Goal: Transaction & Acquisition: Purchase product/service

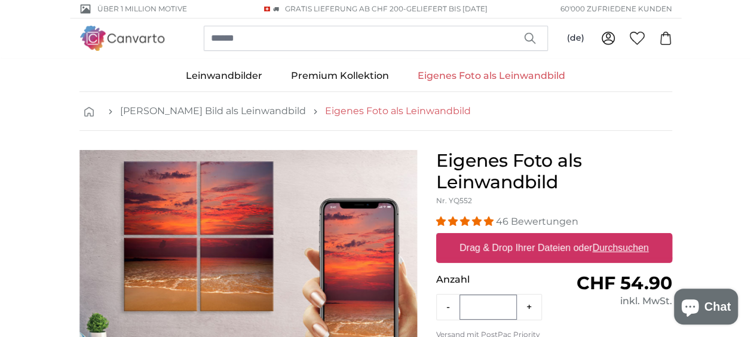
click at [360, 109] on link "Eigenes Foto als Leinwandbild" at bounding box center [398, 111] width 146 height 14
click at [492, 246] on label "Drag & Drop Ihrer Dateien oder Durchsuchen" at bounding box center [554, 248] width 199 height 24
click at [492, 237] on input "Drag & Drop Ihrer Dateien oder Durchsuchen" at bounding box center [554, 235] width 236 height 4
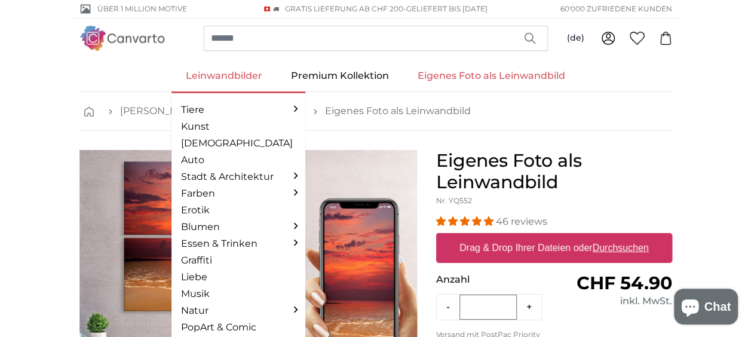
click at [213, 72] on link "Leinwandbilder" at bounding box center [223, 75] width 105 height 31
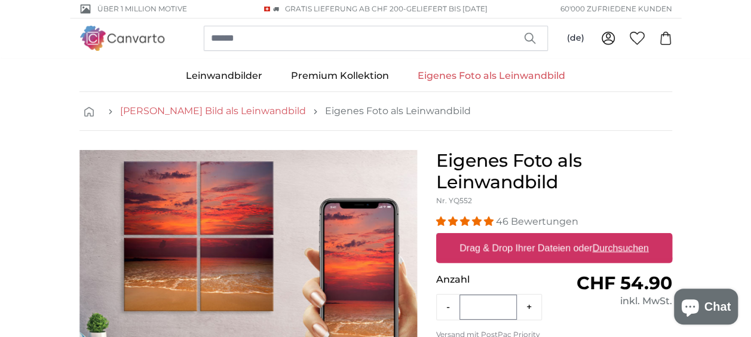
click at [173, 108] on link "[PERSON_NAME] Bild als Leinwandbild" at bounding box center [213, 111] width 186 height 14
click at [373, 111] on link "Eigenes Foto als Leinwandbild" at bounding box center [398, 111] width 146 height 14
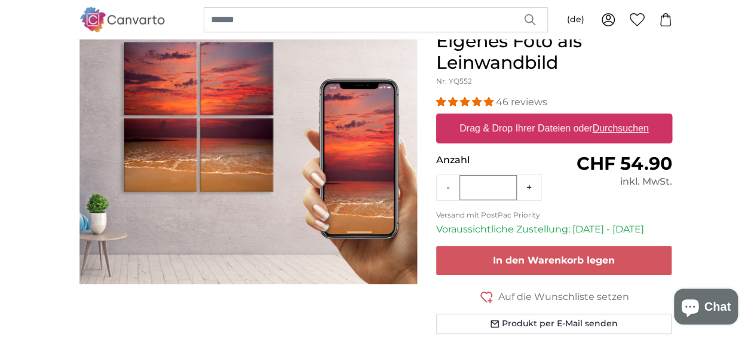
scroll to position [179, 0]
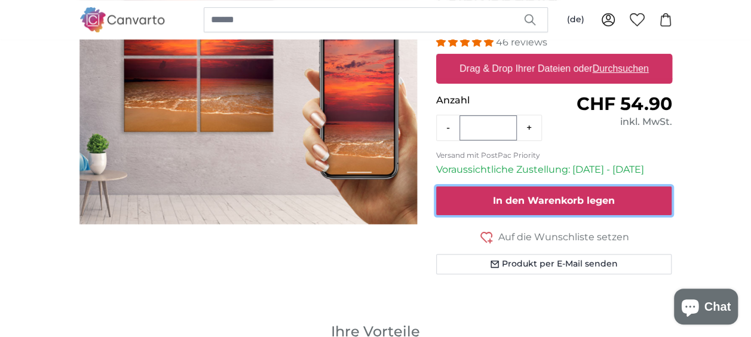
click at [508, 199] on span "In den Warenkorb legen" at bounding box center [554, 200] width 122 height 11
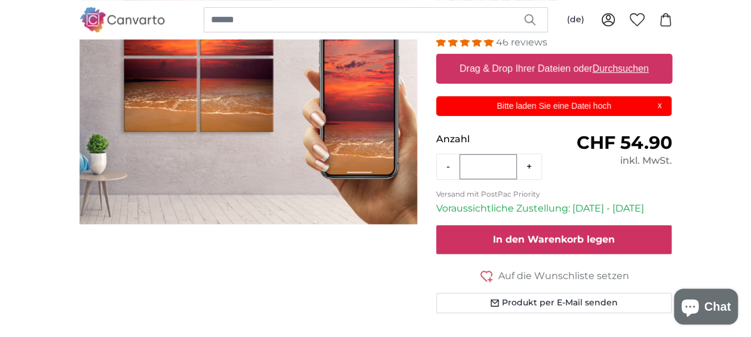
scroll to position [0, 0]
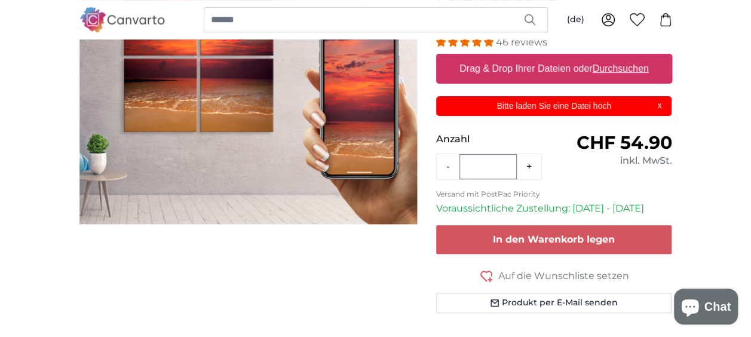
click at [597, 106] on p "Bitte laden Sie eine Datei hoch" at bounding box center [553, 106] width 221 height 13
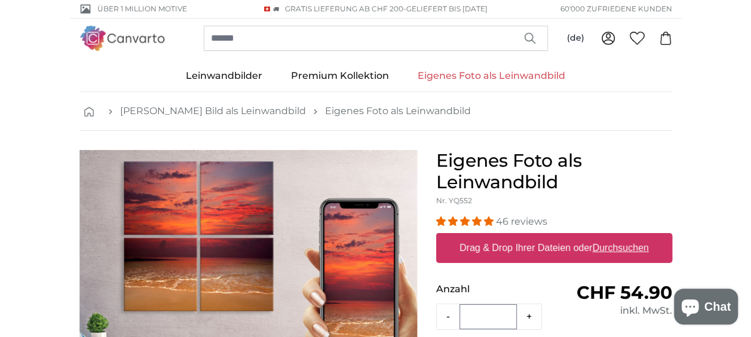
click at [609, 249] on u "Durchsuchen" at bounding box center [620, 248] width 56 height 10
click at [609, 237] on input "Drag & Drop Ihrer Dateien oder Durchsuchen" at bounding box center [554, 235] width 236 height 4
click at [502, 248] on label "Drag & Drop Ihrer Dateien oder Durchsuchen" at bounding box center [554, 248] width 199 height 24
click at [502, 237] on input "Drag & Drop Ihrer Dateien oder Durchsuchen" at bounding box center [554, 235] width 236 height 4
type input "**********"
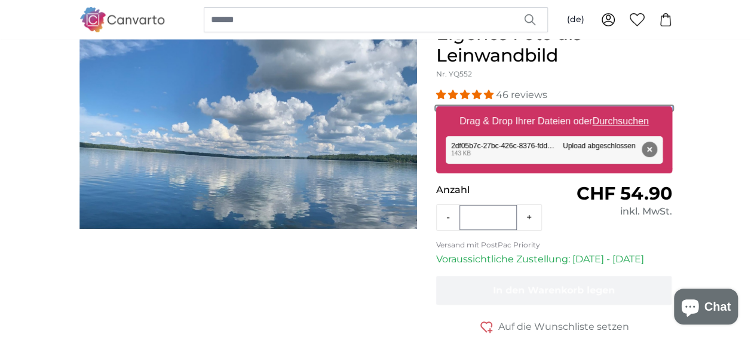
scroll to position [60, 0]
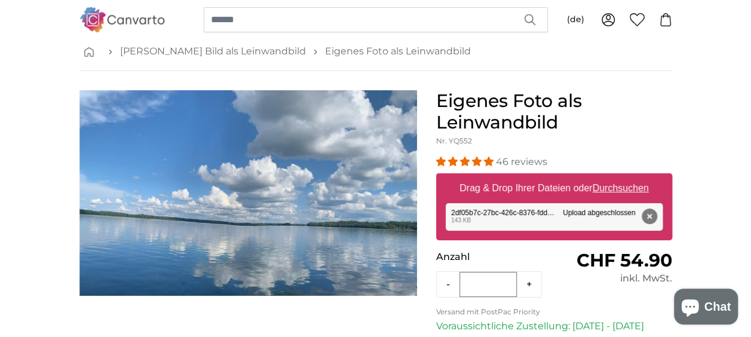
click at [356, 210] on img "1 of 1" at bounding box center [248, 193] width 338 height 206
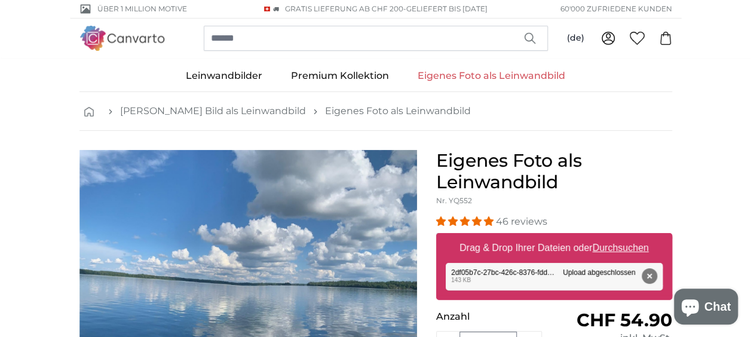
click at [609, 41] on icon at bounding box center [608, 38] width 14 height 14
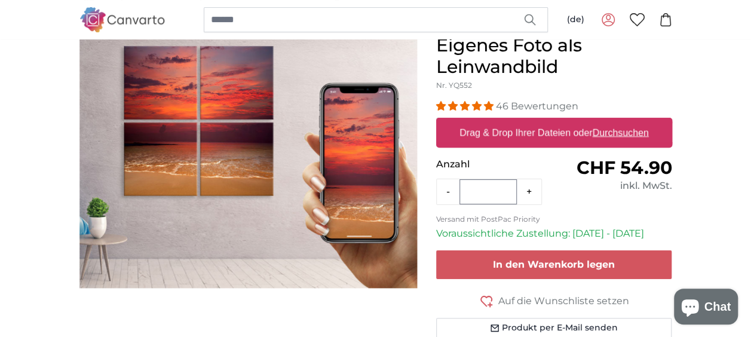
scroll to position [119, 0]
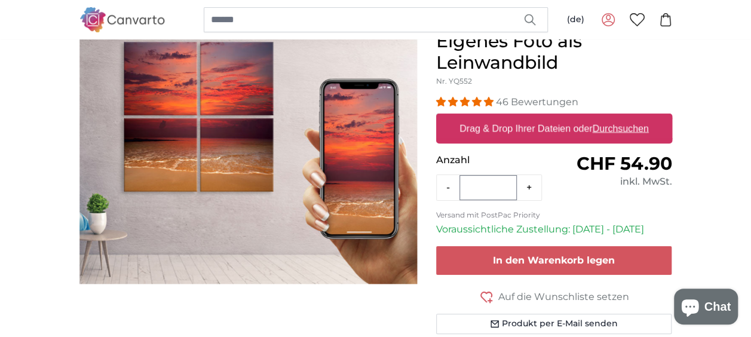
click at [619, 127] on u "Durchsuchen" at bounding box center [620, 128] width 56 height 10
click at [619, 117] on input "Drag & Drop Ihrer Dateien oder Durchsuchen" at bounding box center [554, 116] width 236 height 4
type input "**********"
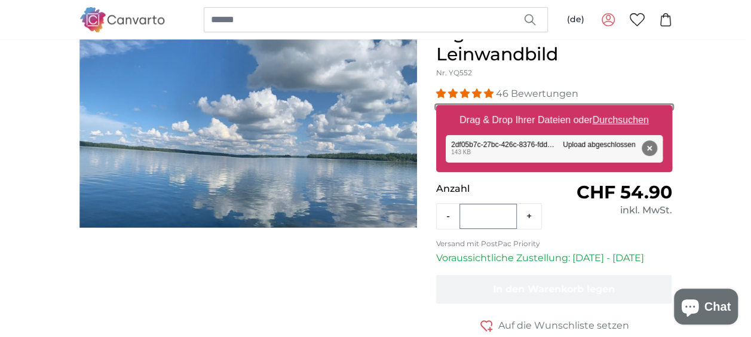
scroll to position [119, 0]
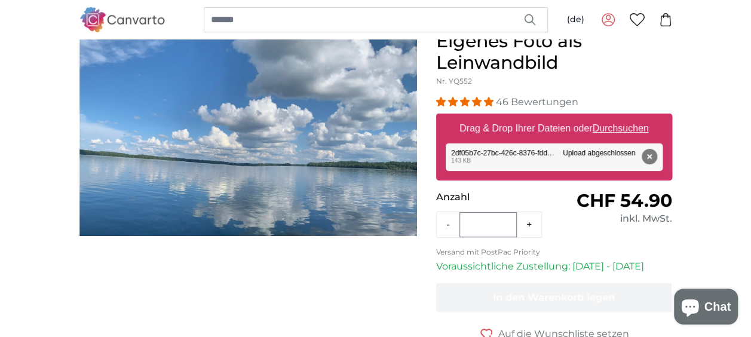
click at [529, 227] on button "+" at bounding box center [529, 225] width 24 height 24
click at [447, 229] on button "-" at bounding box center [448, 225] width 23 height 24
type input "*"
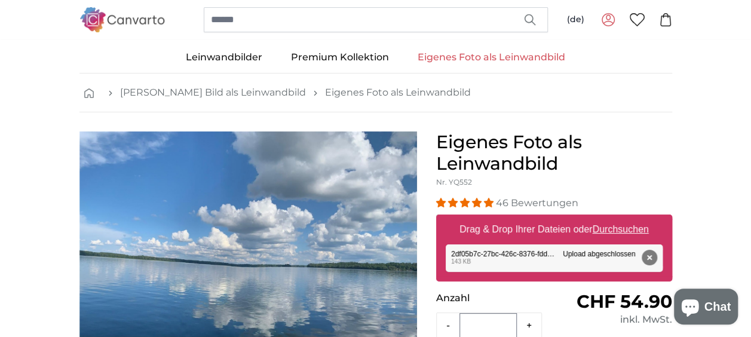
scroll to position [0, 0]
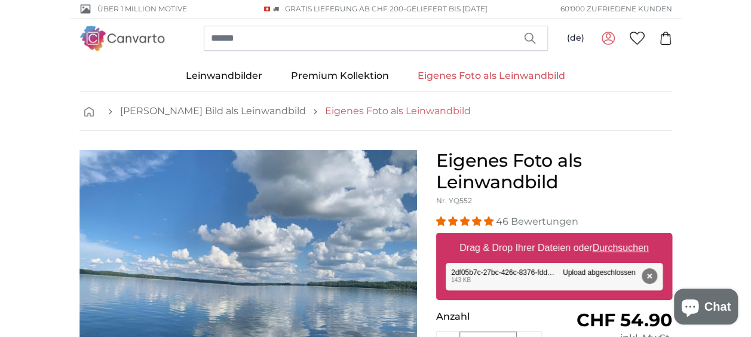
click at [364, 111] on link "Eigenes Foto als Leinwandbild" at bounding box center [398, 111] width 146 height 14
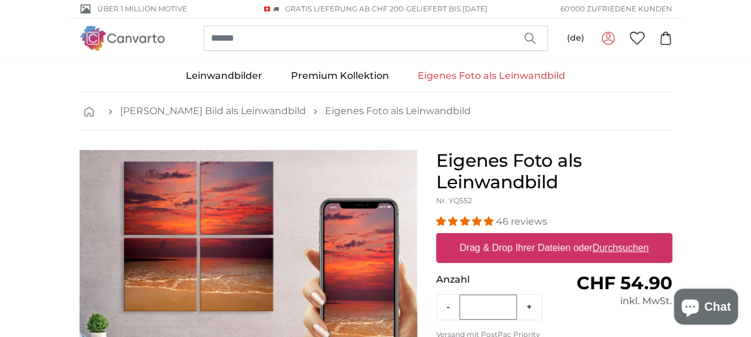
click at [454, 73] on link "Eigenes Foto als Leinwandbild" at bounding box center [491, 75] width 176 height 31
click at [605, 38] on icon at bounding box center [608, 38] width 14 height 14
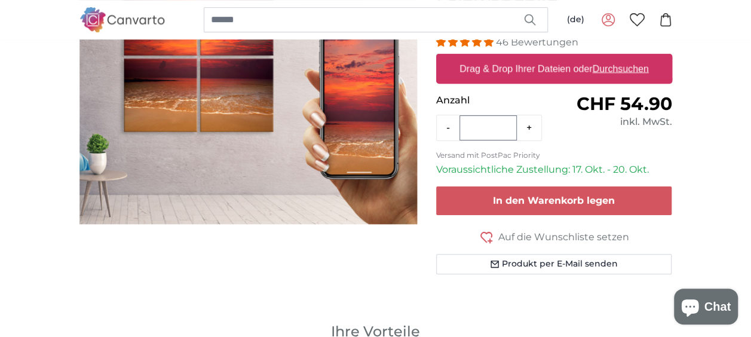
scroll to position [60, 0]
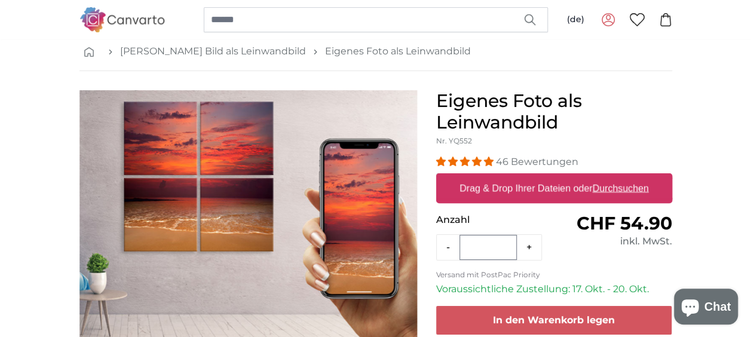
click at [618, 189] on u "Durchsuchen" at bounding box center [620, 188] width 56 height 10
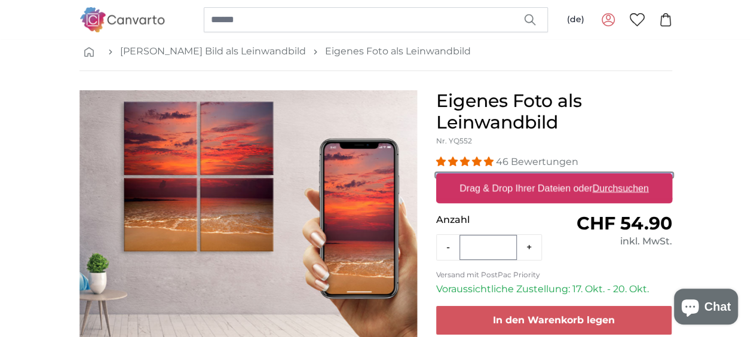
click at [618, 177] on input "Drag & Drop Ihrer Dateien oder Durchsuchen" at bounding box center [554, 175] width 236 height 4
type input "**********"
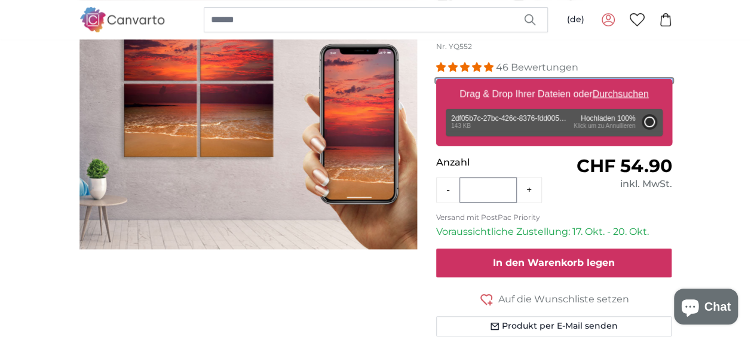
scroll to position [179, 0]
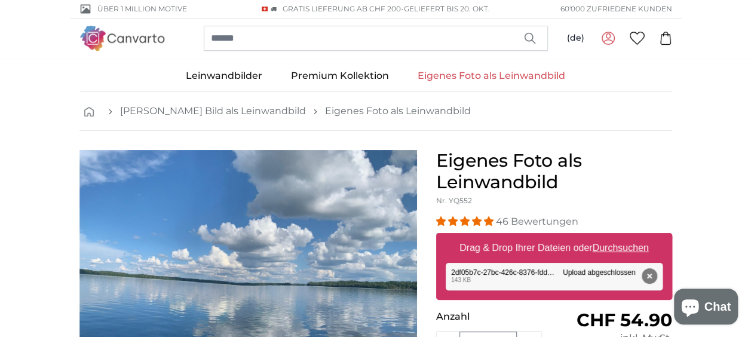
click at [279, 225] on img "1 of 1" at bounding box center [248, 253] width 338 height 206
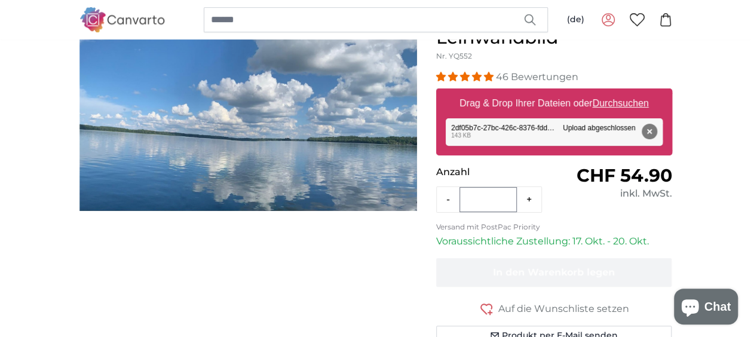
scroll to position [119, 0]
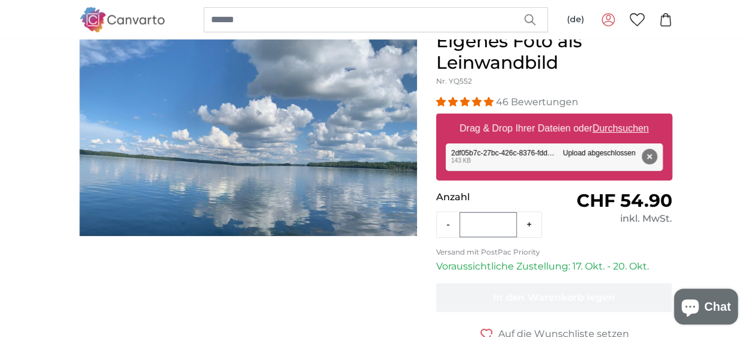
click at [527, 127] on label "Drag & Drop Ihrer Dateien oder Durchsuchen" at bounding box center [554, 128] width 199 height 24
click at [527, 117] on input "Drag & Drop Ihrer Dateien oder Durchsuchen" at bounding box center [554, 116] width 236 height 4
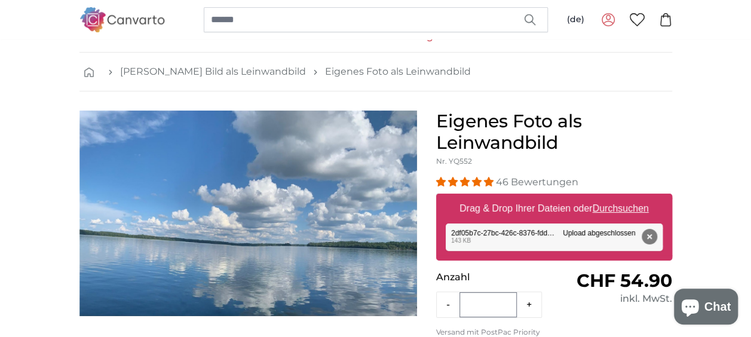
scroll to position [0, 0]
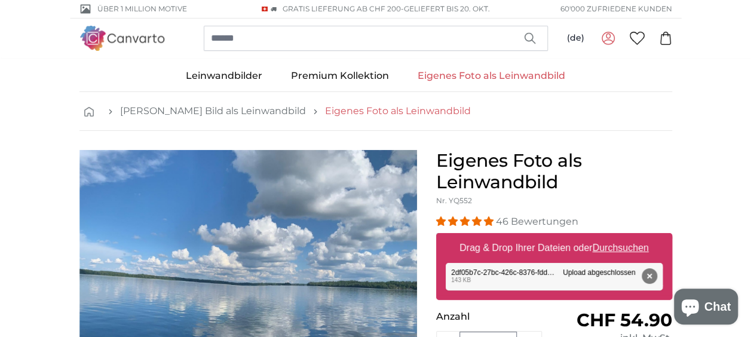
click at [375, 111] on link "Eigenes Foto als Leinwandbild" at bounding box center [398, 111] width 146 height 14
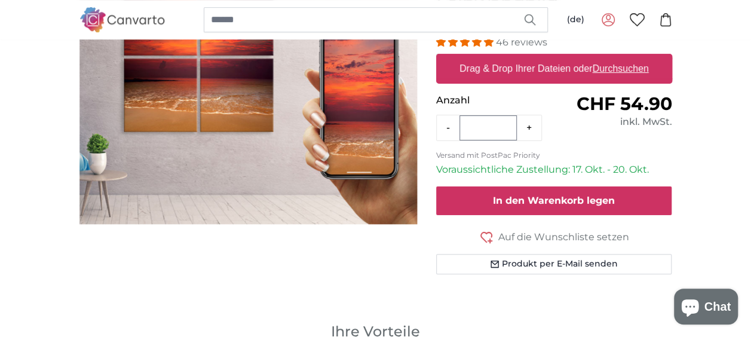
scroll to position [119, 0]
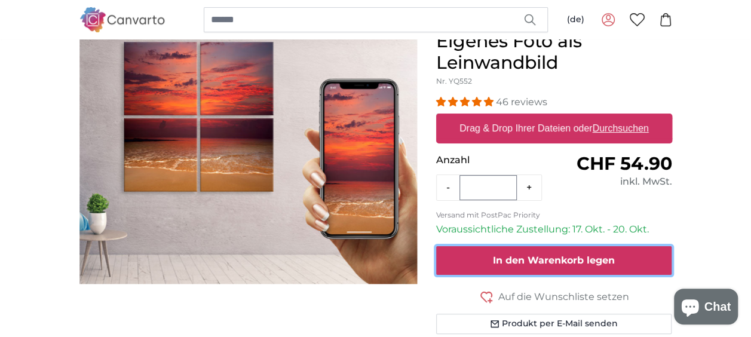
click at [526, 260] on span "In den Warenkorb legen" at bounding box center [554, 259] width 122 height 11
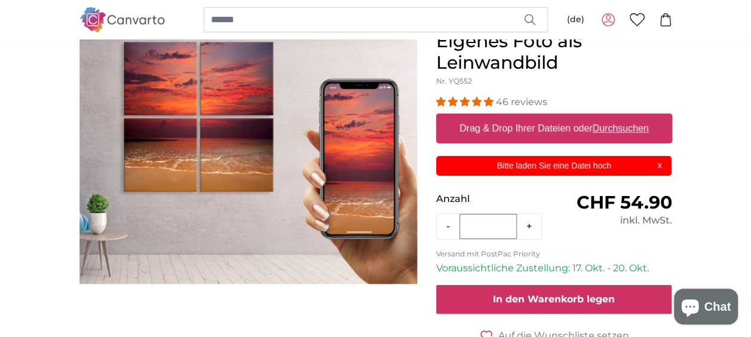
scroll to position [0, 0]
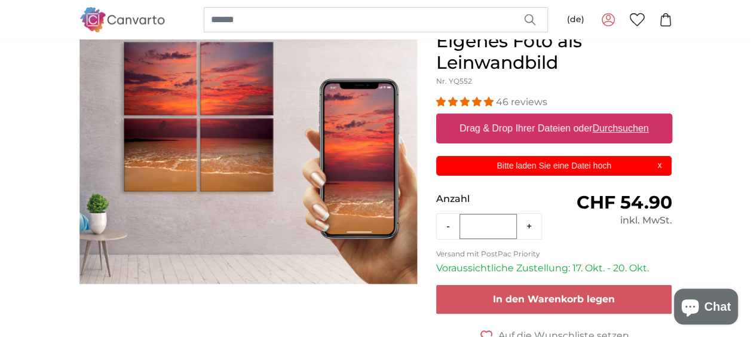
click at [581, 164] on p "Bitte laden Sie eine Datei hoch" at bounding box center [553, 166] width 221 height 13
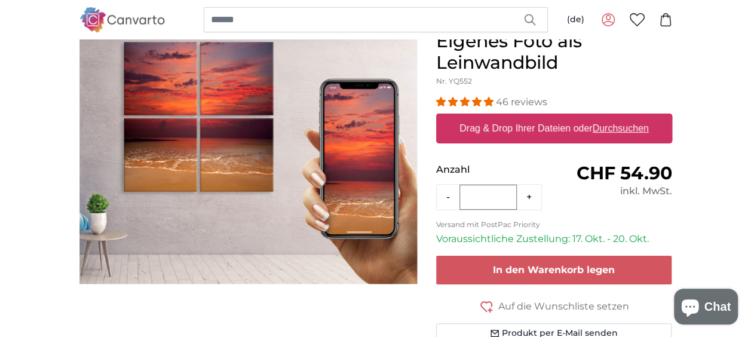
click at [560, 127] on label "Drag & Drop Ihrer Dateien oder Durchsuchen" at bounding box center [554, 128] width 199 height 24
click at [560, 117] on input "Drag & Drop Ihrer Dateien oder Durchsuchen" at bounding box center [554, 116] width 236 height 4
type input "**********"
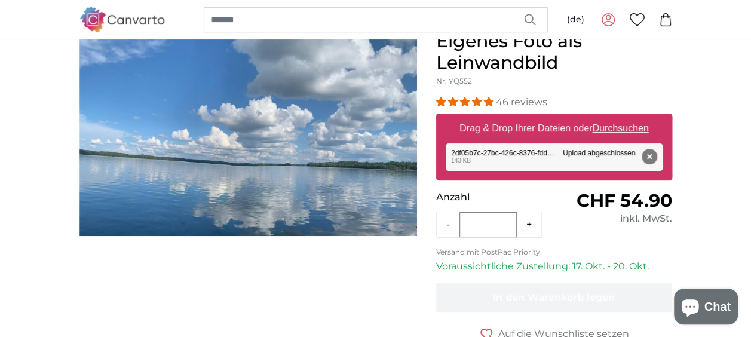
click at [531, 151] on div "Entfernen Nochmal versuchen Entfernen Hochladen Abbrechen Nochmal versuchen Ent…" at bounding box center [554, 156] width 217 height 27
click at [653, 152] on button "Entfernen" at bounding box center [649, 157] width 16 height 16
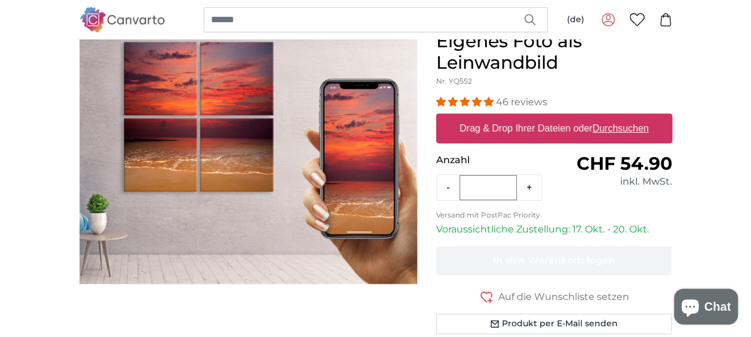
click at [628, 130] on u "Durchsuchen" at bounding box center [620, 128] width 56 height 10
click at [628, 117] on input "Drag & Drop Ihrer Dateien oder Durchsuchen" at bounding box center [554, 116] width 236 height 4
type input "**********"
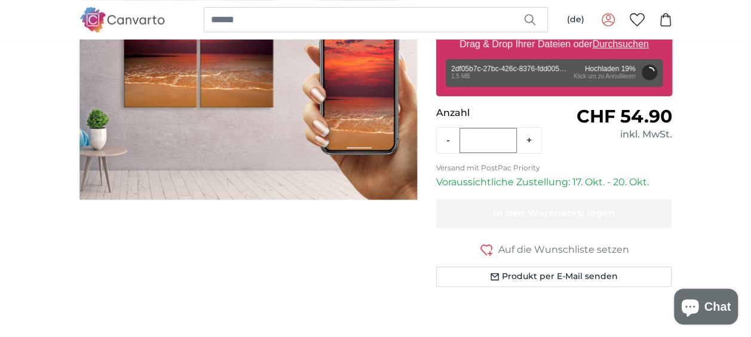
scroll to position [179, 0]
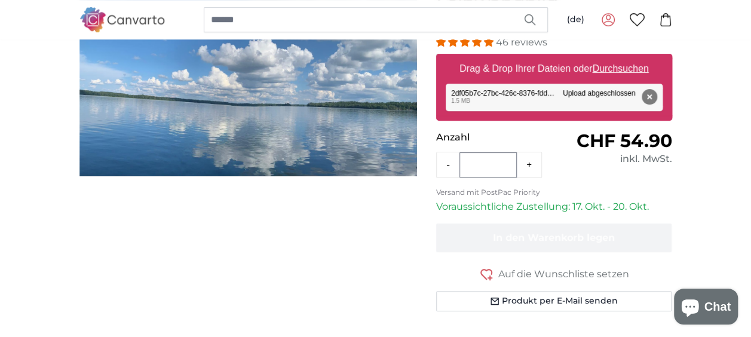
click at [614, 135] on span "CHF 54.90" at bounding box center [624, 141] width 96 height 22
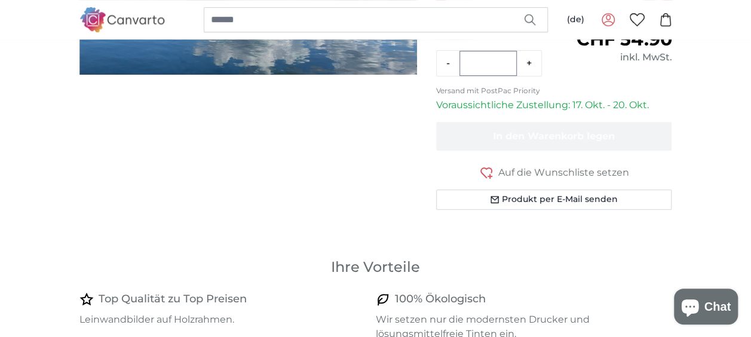
scroll to position [299, 0]
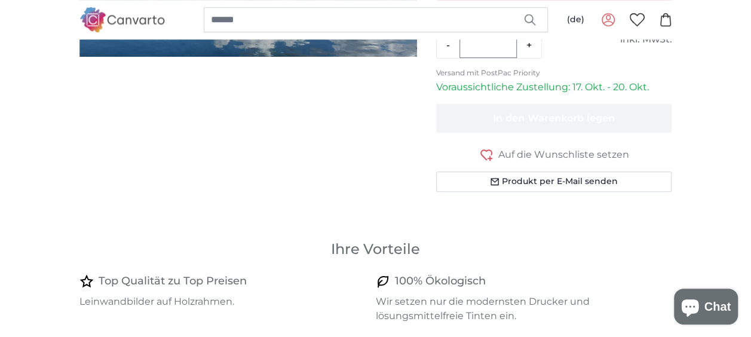
click at [572, 149] on span "Auf die Wunschliste setzen" at bounding box center [563, 155] width 131 height 14
click at [582, 154] on span "Auf die Wunschliste setzen" at bounding box center [563, 155] width 131 height 14
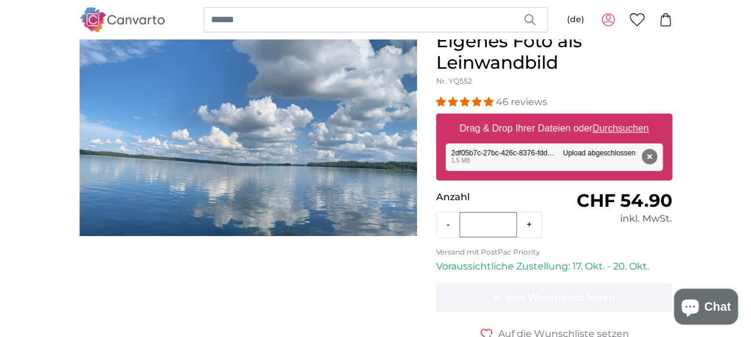
scroll to position [179, 0]
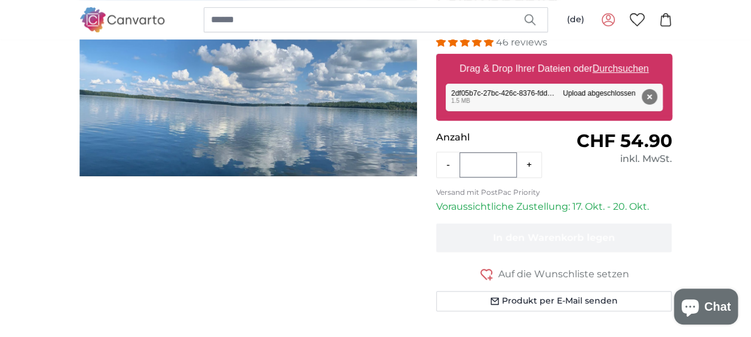
click at [609, 203] on p "Voraussichtliche Zustellung: 17. Okt. - 20. Okt." at bounding box center [554, 207] width 236 height 14
click at [639, 136] on span "CHF 54.90" at bounding box center [624, 141] width 96 height 22
click at [466, 136] on p "Anzahl" at bounding box center [495, 137] width 118 height 14
click at [530, 159] on button "+" at bounding box center [529, 165] width 24 height 24
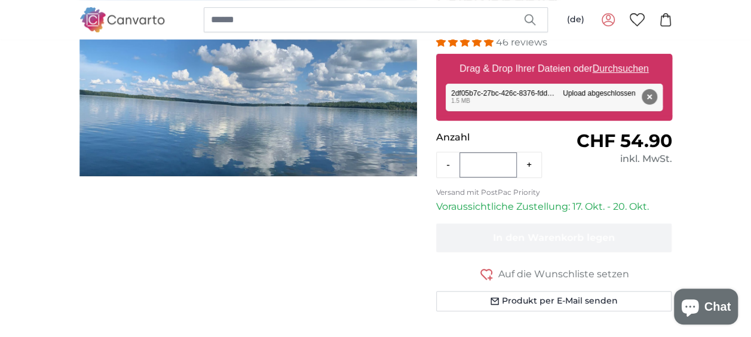
click at [449, 166] on button "-" at bounding box center [448, 165] width 23 height 24
type input "*"
click at [552, 206] on p "Voraussichtliche Zustellung: 17. Okt. - 20. Okt." at bounding box center [554, 207] width 236 height 14
click at [535, 193] on p "Versand mit PostPac Priority" at bounding box center [554, 193] width 236 height 10
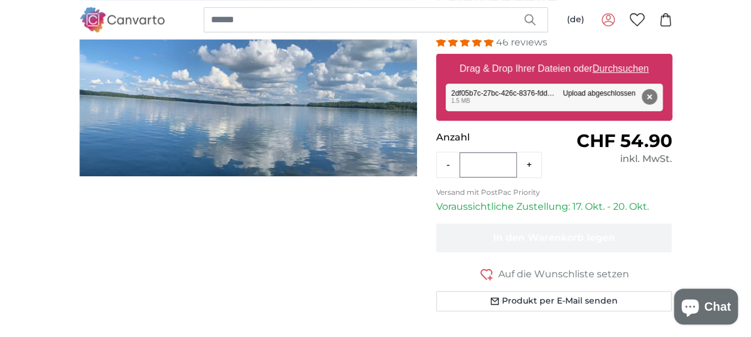
click at [530, 189] on p "Versand mit PostPac Priority" at bounding box center [554, 193] width 236 height 10
click at [525, 212] on form "46 reviews Format 40 x 30 cm CHF 54.90 60 x 45 cm CHF 94.90 80 x 60 cm CHF 134.…" at bounding box center [554, 173] width 236 height 276
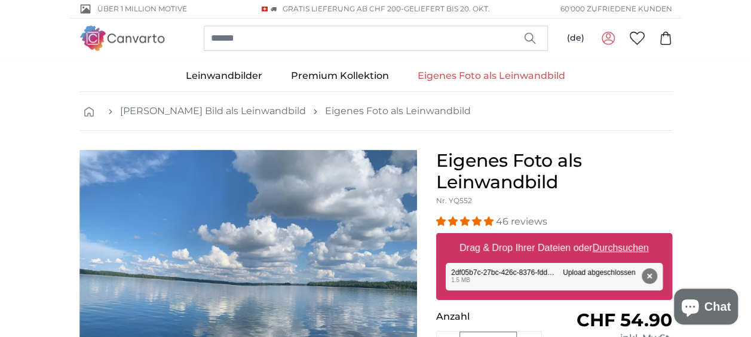
scroll to position [60, 0]
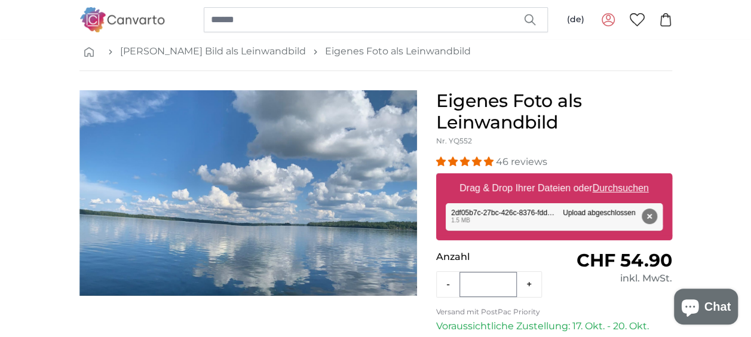
click at [312, 203] on img "1 of 1" at bounding box center [248, 193] width 338 height 206
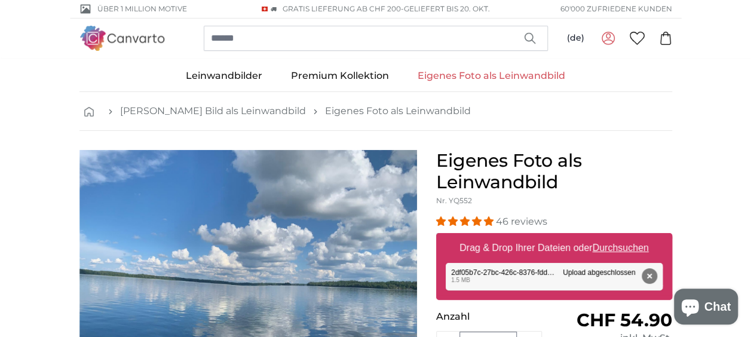
scroll to position [119, 0]
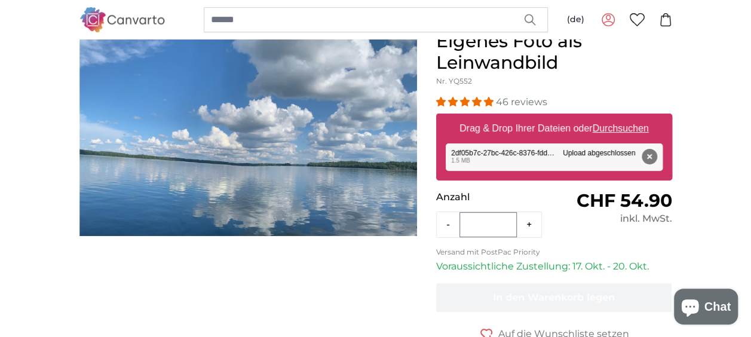
click at [649, 155] on button "Entfernen" at bounding box center [649, 157] width 16 height 16
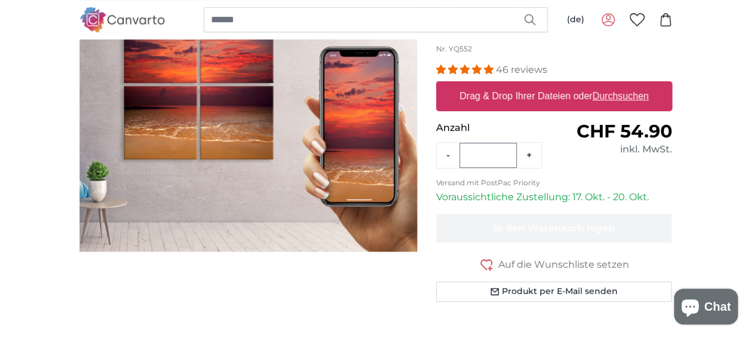
scroll to position [179, 0]
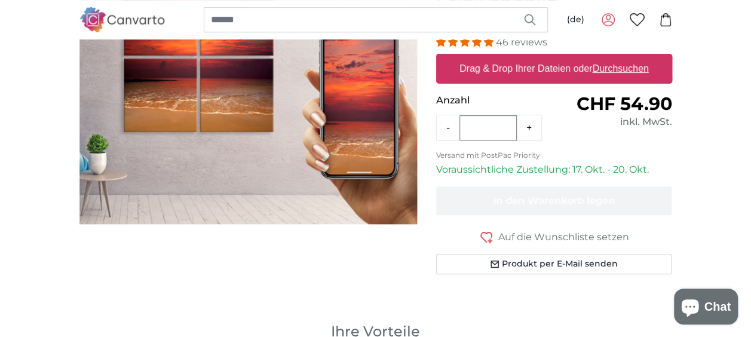
click at [612, 137] on div "Normaler Preis CHF 54.90 inkl. MwSt." at bounding box center [613, 117] width 118 height 48
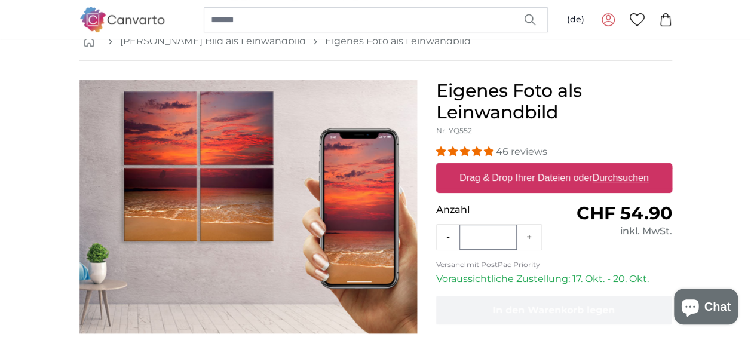
scroll to position [60, 0]
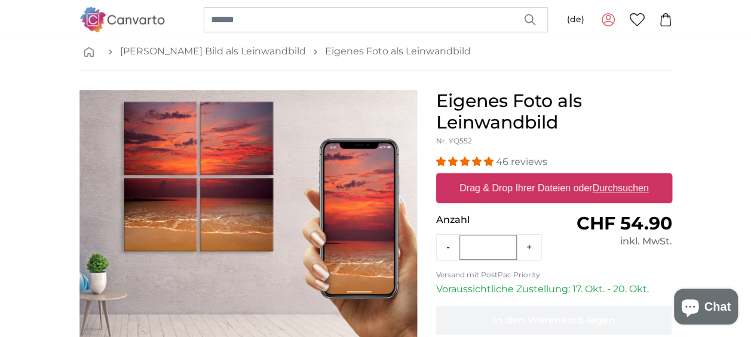
click at [606, 186] on u "Durchsuchen" at bounding box center [620, 188] width 56 height 10
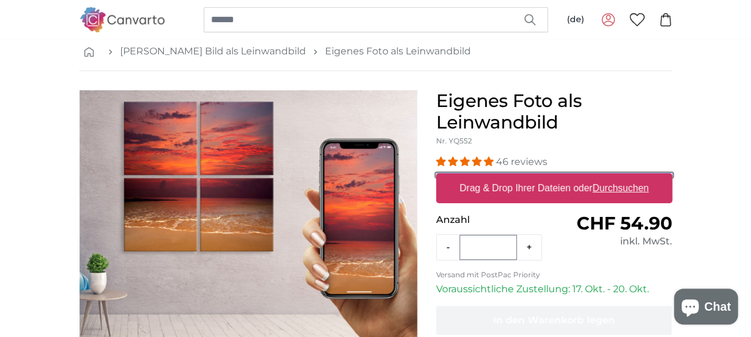
click at [606, 177] on input "Drag & Drop Ihrer Dateien oder Durchsuchen" at bounding box center [554, 175] width 236 height 4
type input "**********"
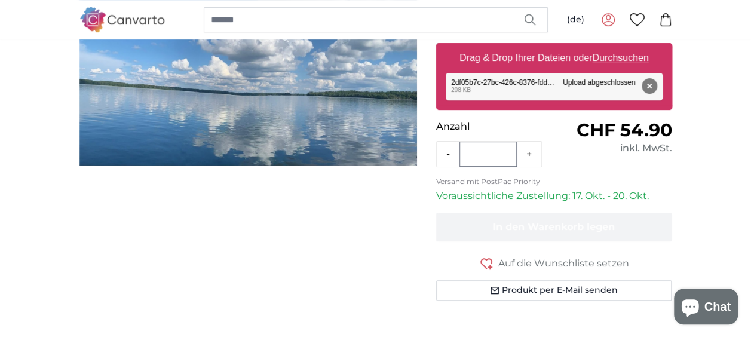
scroll to position [0, 0]
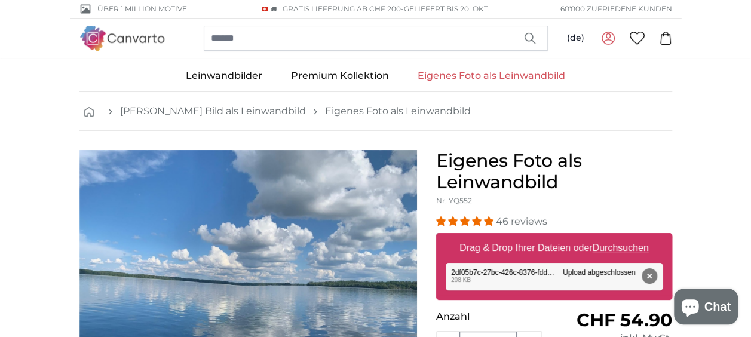
click at [608, 35] on icon at bounding box center [608, 38] width 14 height 14
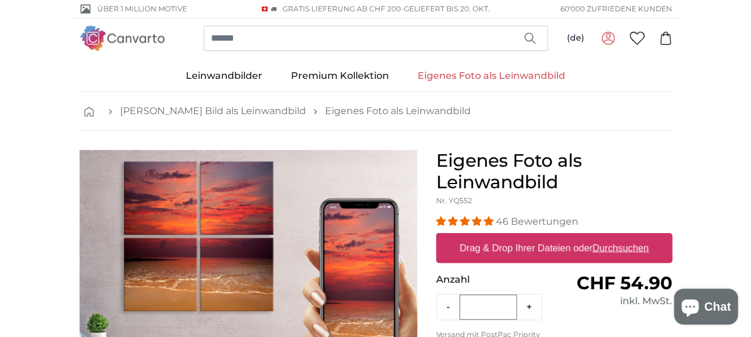
click at [606, 37] on icon at bounding box center [608, 35] width 5 height 5
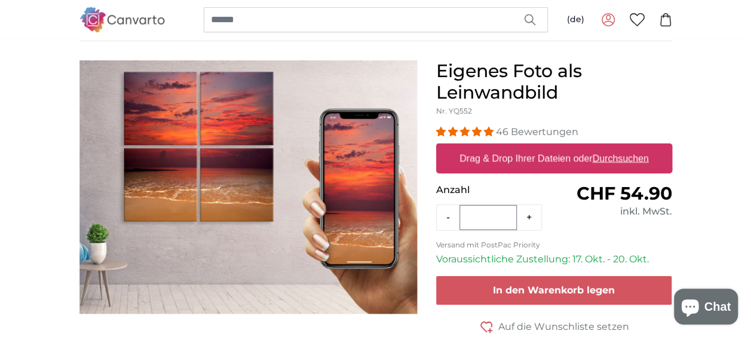
scroll to position [119, 0]
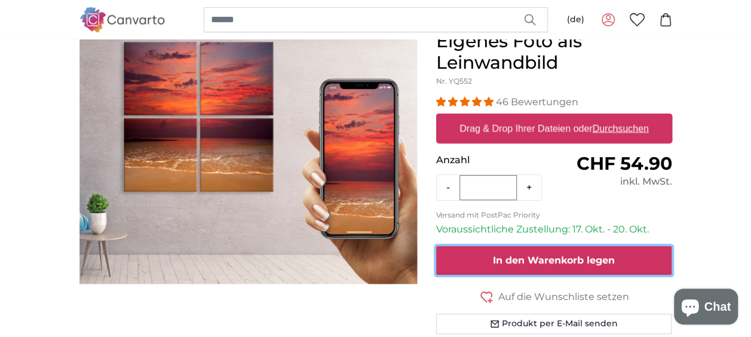
click at [550, 266] on button "In den Warenkorb legen" at bounding box center [554, 260] width 236 height 29
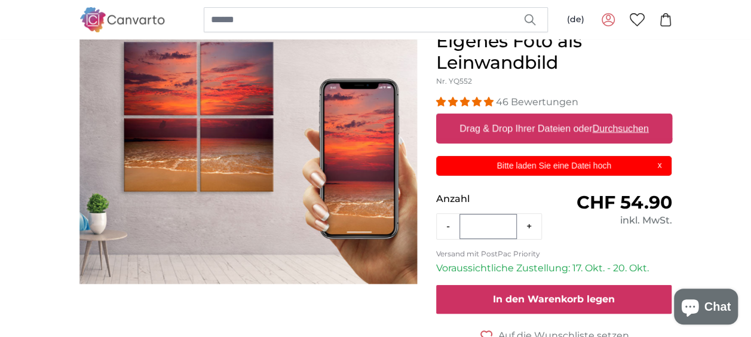
scroll to position [0, 0]
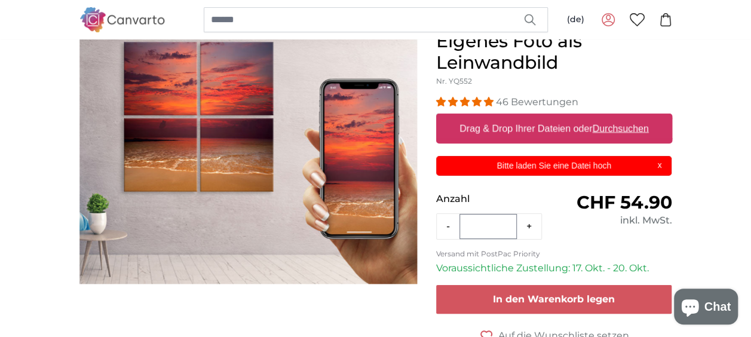
click at [604, 165] on p "Bitte laden Sie eine Datei hoch" at bounding box center [553, 166] width 221 height 13
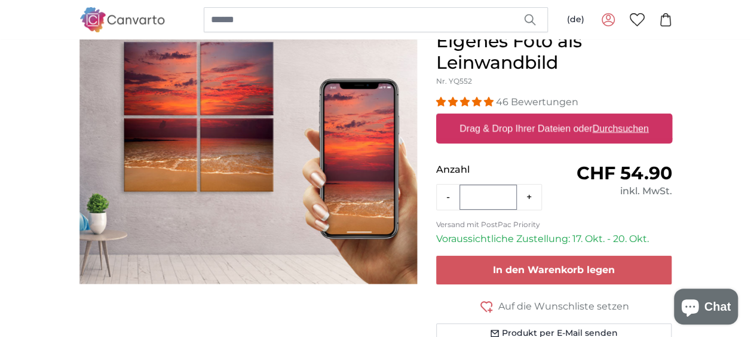
click at [627, 124] on u "Durchsuchen" at bounding box center [620, 128] width 56 height 10
click at [627, 117] on input "Drag & Drop Ihrer Dateien oder Durchsuchen" at bounding box center [554, 116] width 236 height 4
type input "**********"
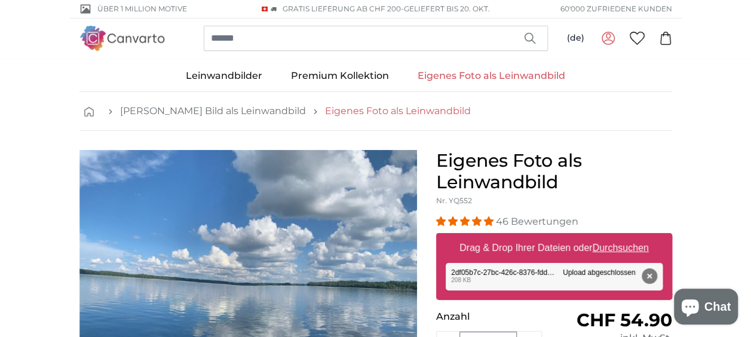
click at [405, 109] on link "Eigenes Foto als Leinwandbild" at bounding box center [398, 111] width 146 height 14
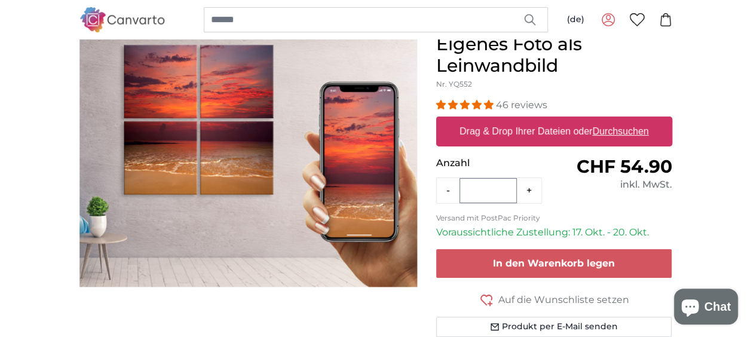
scroll to position [119, 0]
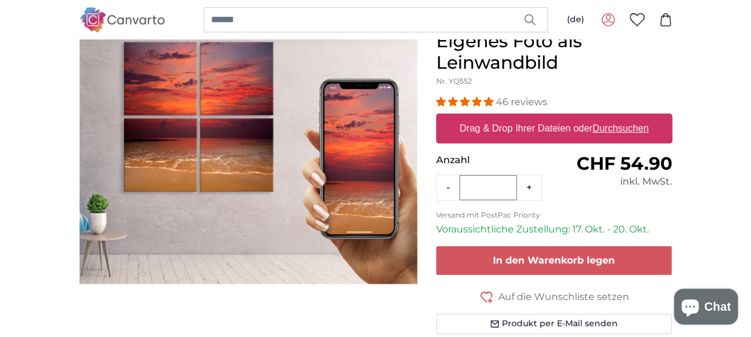
click at [455, 160] on p "Anzahl" at bounding box center [495, 160] width 118 height 14
click at [591, 160] on span "CHF 54.90" at bounding box center [624, 163] width 96 height 22
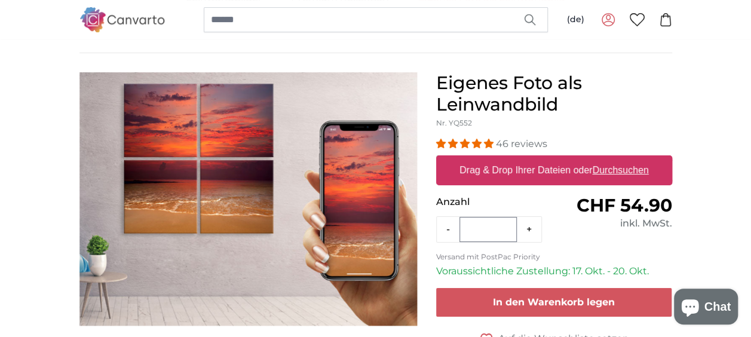
scroll to position [60, 0]
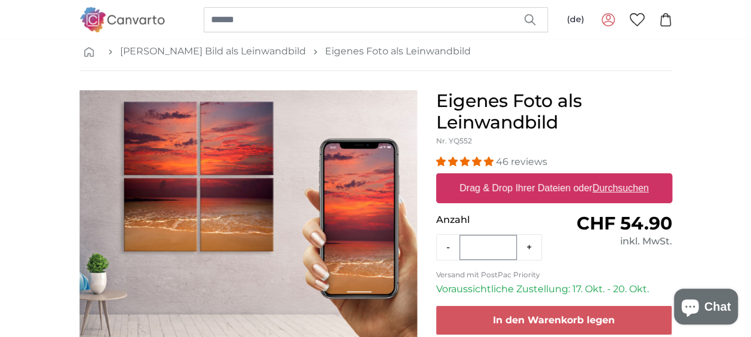
click at [629, 189] on u "Durchsuchen" at bounding box center [620, 188] width 56 height 10
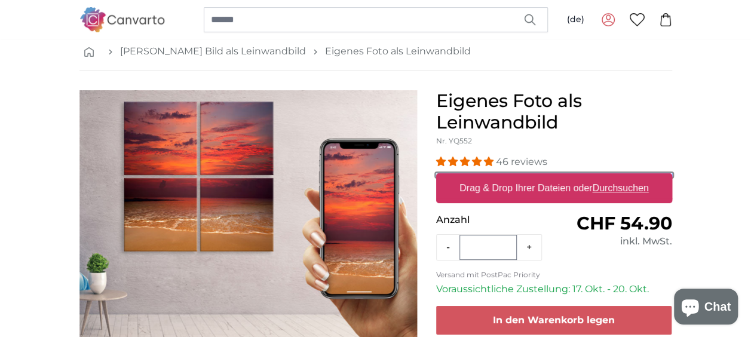
click at [629, 177] on input "Drag & Drop Ihrer Dateien oder Durchsuchen" at bounding box center [554, 175] width 236 height 4
type input "**********"
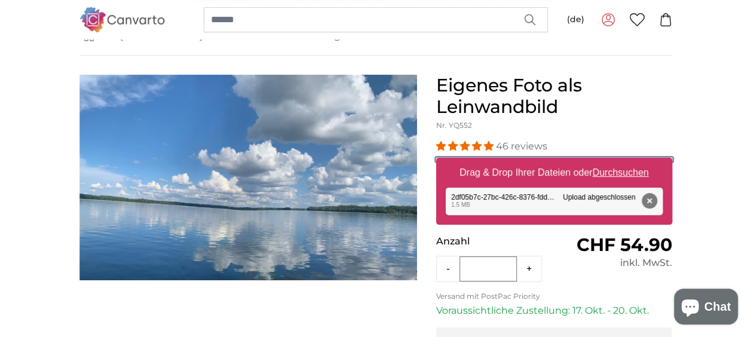
scroll to position [119, 0]
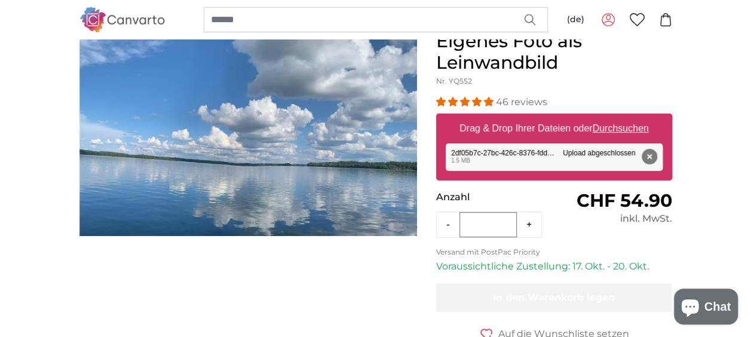
click at [502, 264] on p "Voraussichtliche Zustellung: 17. Okt. - 20. Okt." at bounding box center [554, 266] width 236 height 14
click at [499, 253] on p "Versand mit PostPac Priority" at bounding box center [554, 252] width 236 height 10
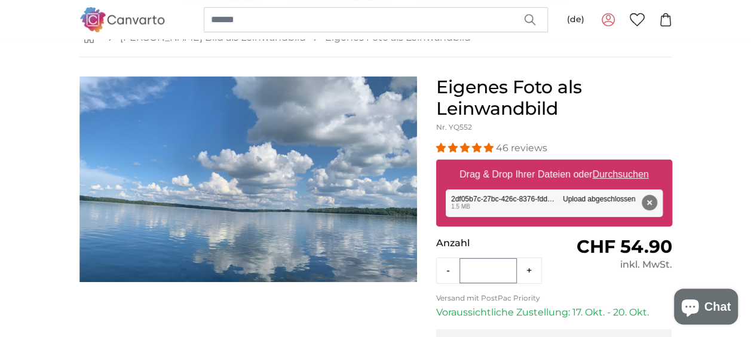
scroll to position [0, 0]
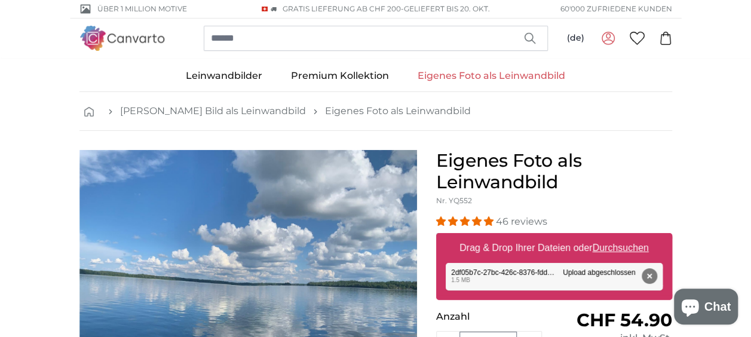
click at [665, 39] on icon at bounding box center [665, 38] width 13 height 13
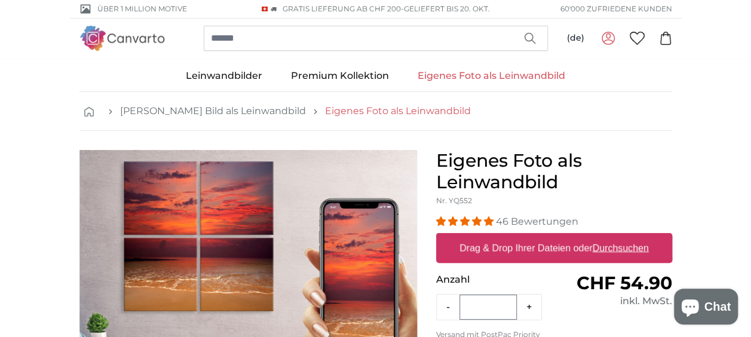
click at [385, 112] on link "Eigenes Foto als Leinwandbild" at bounding box center [398, 111] width 146 height 14
click at [568, 249] on label "Drag & Drop Ihrer Dateien oder Durchsuchen" at bounding box center [554, 248] width 199 height 24
click at [568, 237] on input "Drag & Drop Ihrer Dateien oder Durchsuchen" at bounding box center [554, 235] width 236 height 4
type input "**********"
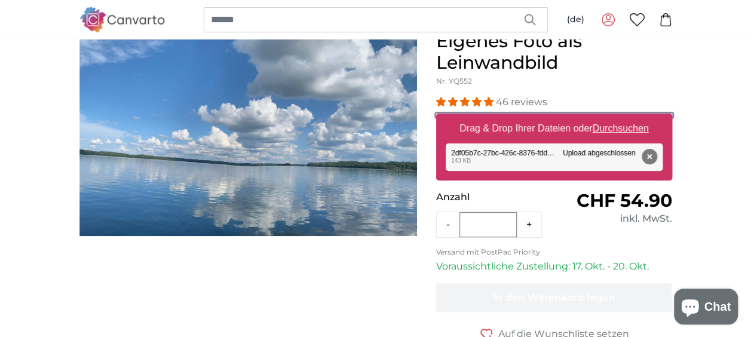
scroll to position [179, 0]
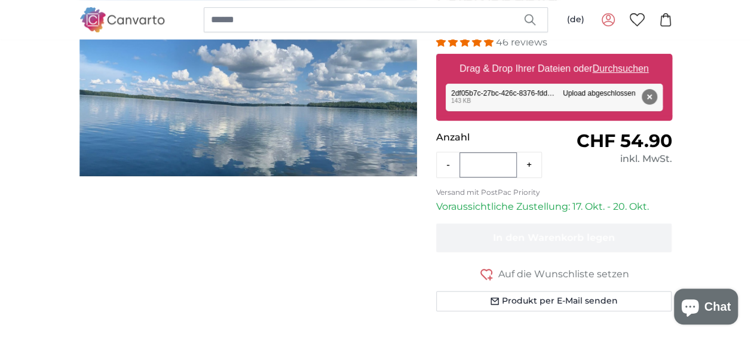
click at [601, 203] on p "Voraussichtliche Zustellung: 17. Okt. - 20. Okt." at bounding box center [554, 207] width 236 height 14
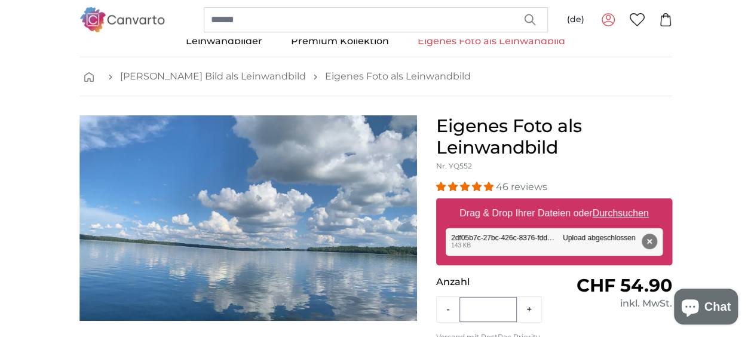
scroll to position [60, 0]
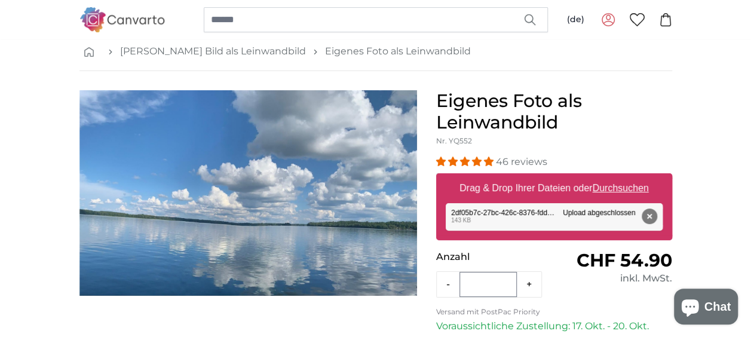
click at [698, 306] on icon "Chat-Fenster" at bounding box center [689, 307] width 17 height 17
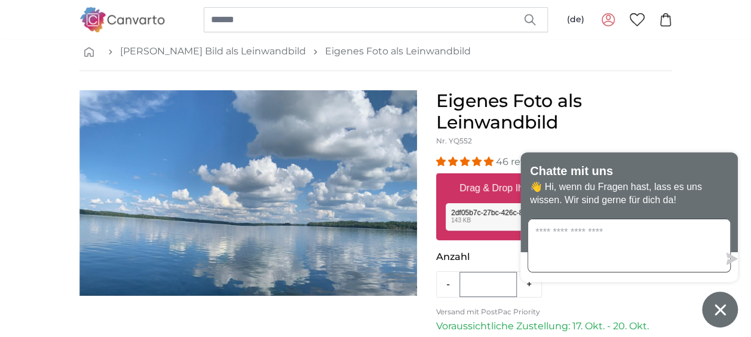
click at [533, 247] on textarea "Sende uns eine Nachricht" at bounding box center [623, 245] width 191 height 53
type textarea "*"
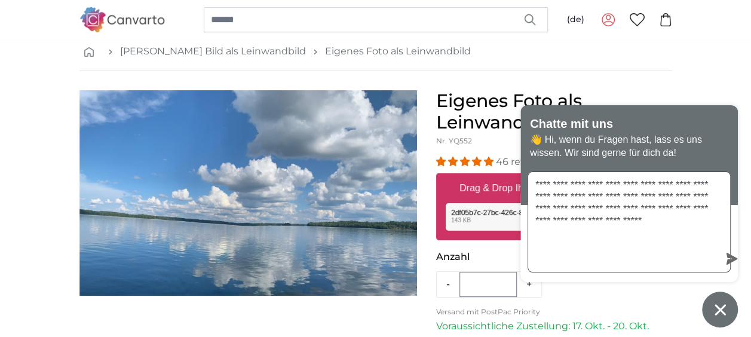
type textarea "**********"
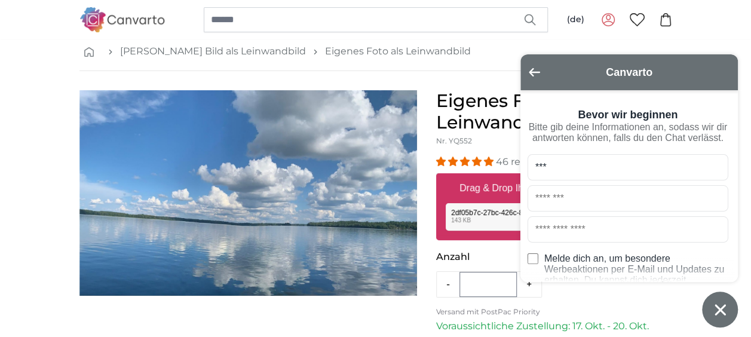
type input "***"
type input "*******"
type input "**********"
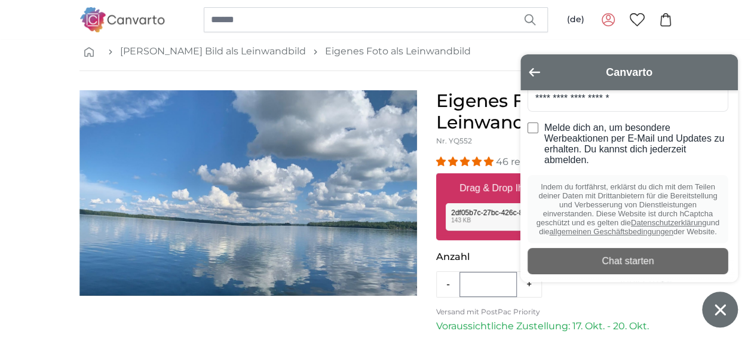
scroll to position [179, 0]
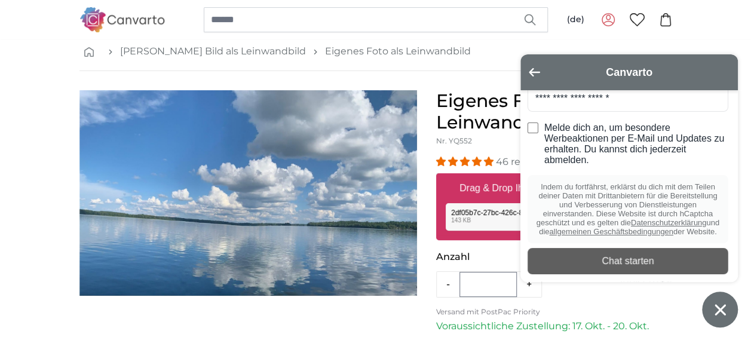
click at [600, 259] on div "Chat starten" at bounding box center [628, 260] width 186 height 13
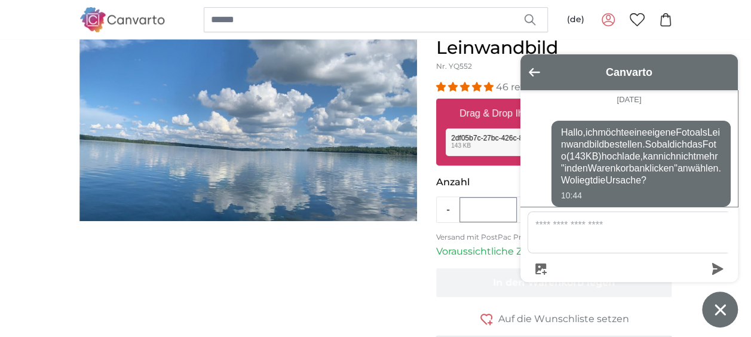
scroll to position [60, 0]
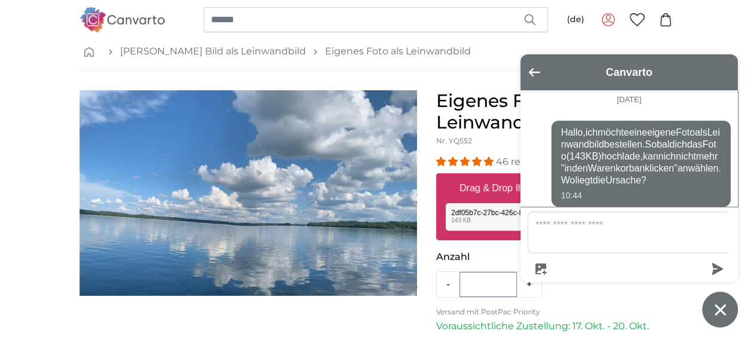
drag, startPoint x: 552, startPoint y: 204, endPoint x: 563, endPoint y: 217, distance: 17.4
click at [563, 207] on ul "[DATE] Hallo, ich möchte eine eigene Foto als Leinwandbild bestellen. Sobald ic…" at bounding box center [628, 148] width 217 height 116
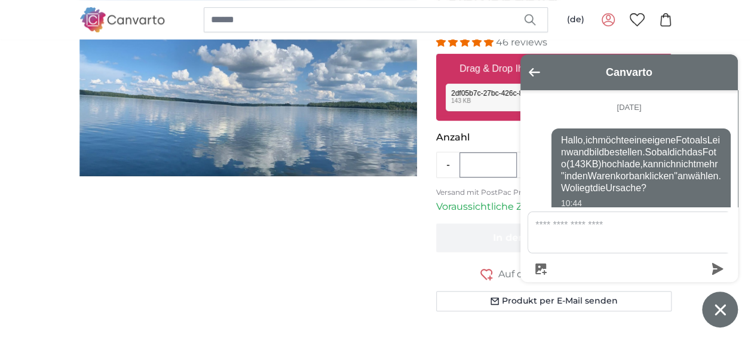
scroll to position [29, 0]
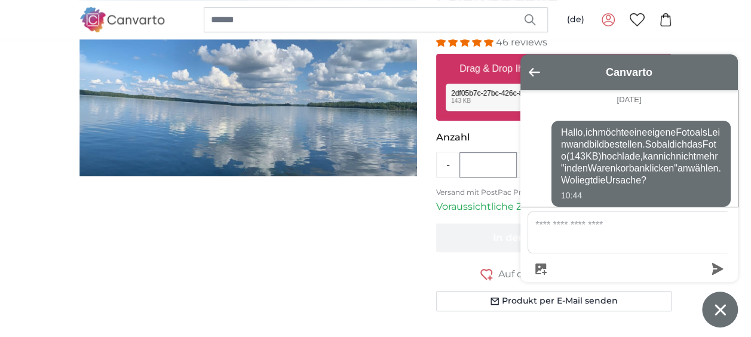
click at [404, 229] on div at bounding box center [248, 155] width 357 height 369
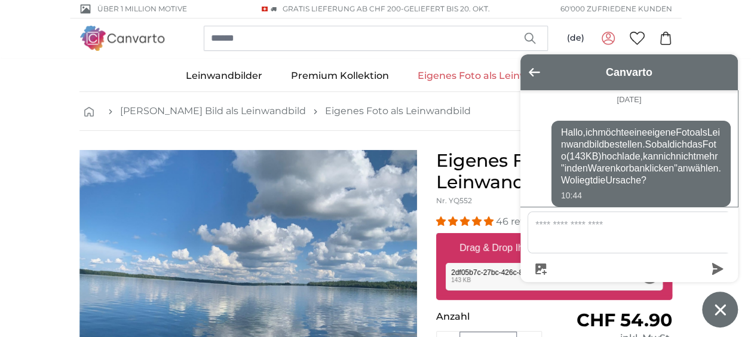
scroll to position [60, 0]
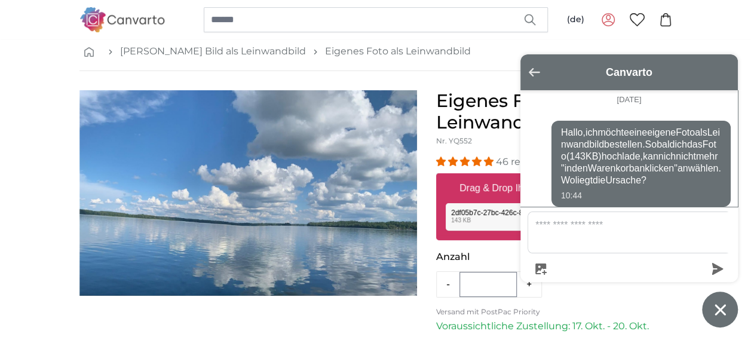
click at [533, 72] on icon "Zurück zum Hauptbildschirm" at bounding box center [534, 72] width 11 height 8
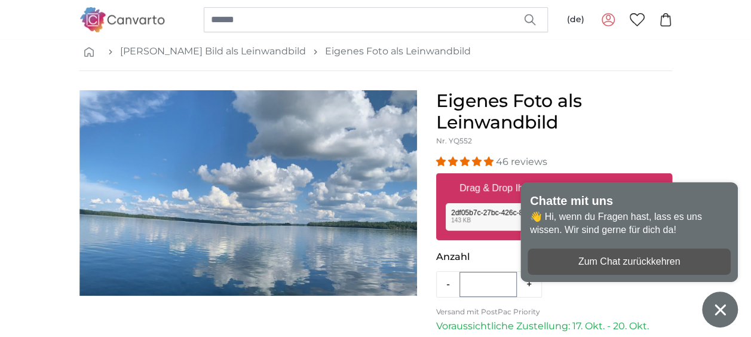
click at [667, 130] on h1 "Eigenes Foto als Leinwandbild" at bounding box center [554, 111] width 236 height 43
click at [496, 207] on div "Entfernen Nochmal versuchen Entfernen Hochladen Abbrechen Nochmal versuchen Ent…" at bounding box center [554, 216] width 217 height 27
click at [723, 311] on icon "Chat-Fenster" at bounding box center [720, 309] width 19 height 19
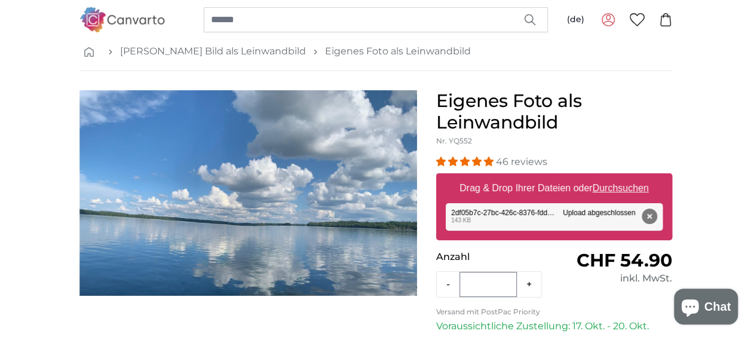
click at [650, 215] on button "Entfernen" at bounding box center [649, 216] width 16 height 16
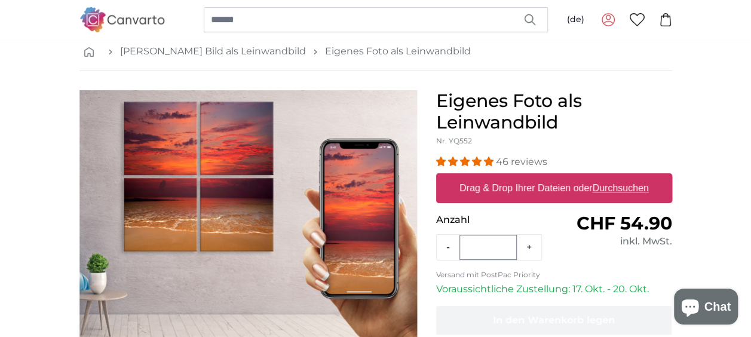
click at [624, 185] on u "Durchsuchen" at bounding box center [620, 188] width 56 height 10
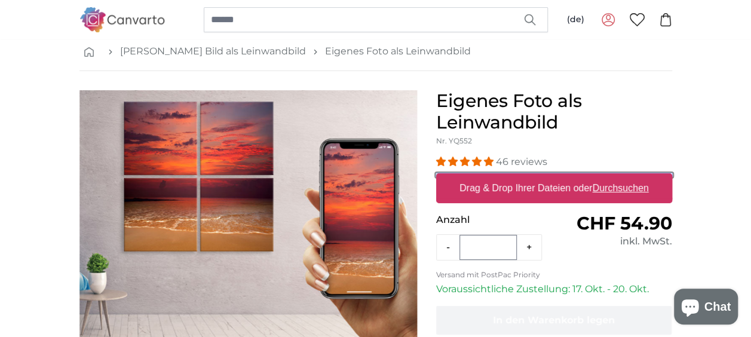
click at [624, 177] on input "Drag & Drop Ihrer Dateien oder Durchsuchen" at bounding box center [554, 175] width 236 height 4
type input "**********"
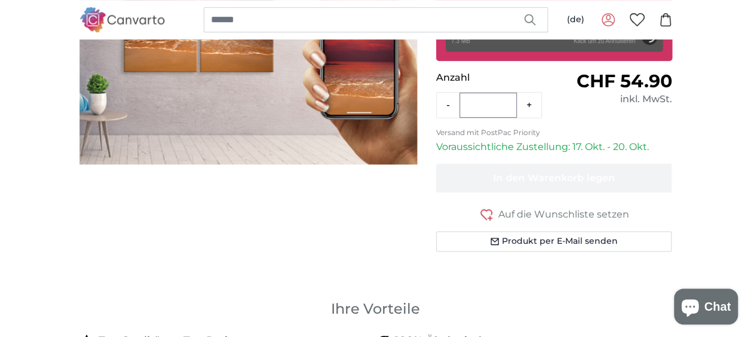
scroll to position [179, 0]
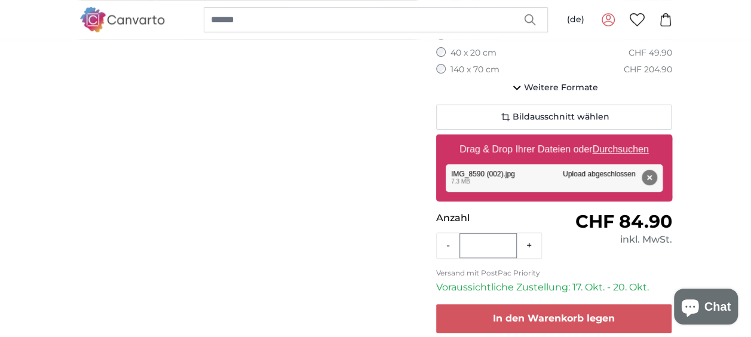
scroll to position [299, 0]
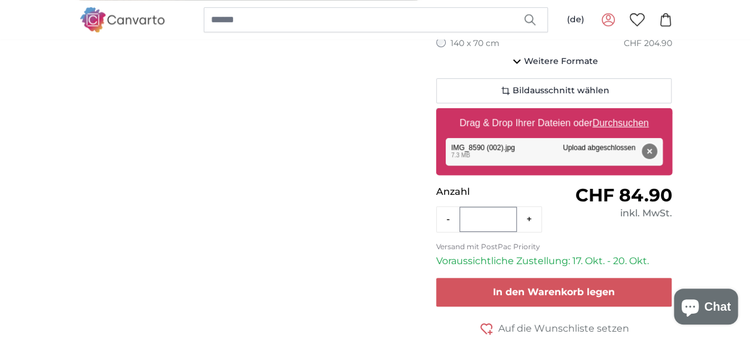
click at [648, 152] on button "Entfernen" at bounding box center [649, 151] width 16 height 16
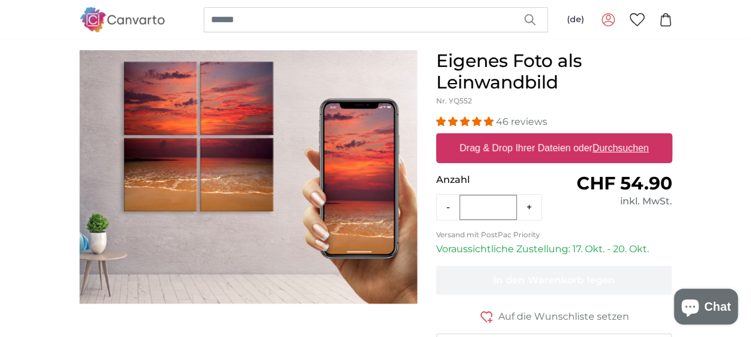
scroll to position [60, 0]
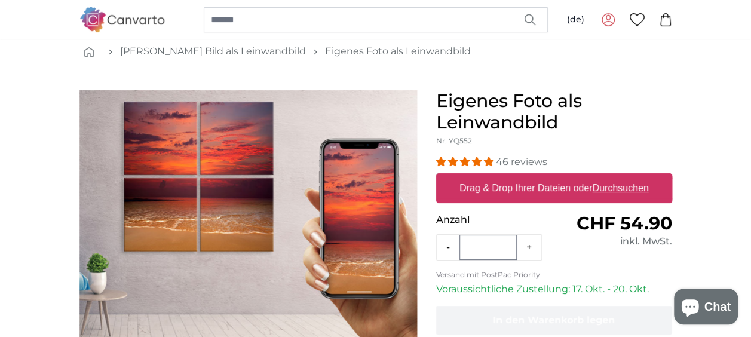
click at [617, 188] on u "Durchsuchen" at bounding box center [620, 188] width 56 height 10
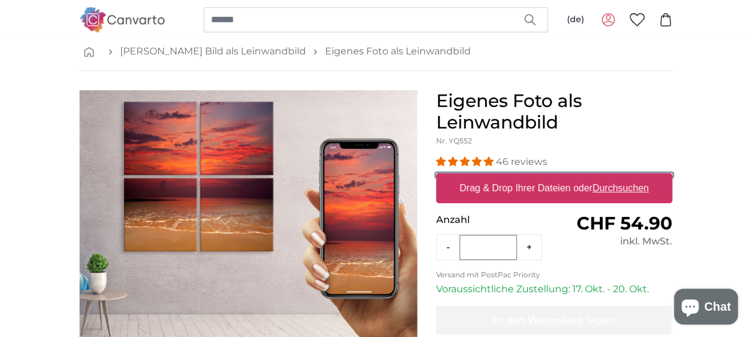
click at [617, 177] on input "Drag & Drop Ihrer Dateien oder Durchsuchen" at bounding box center [554, 175] width 236 height 4
type input "**********"
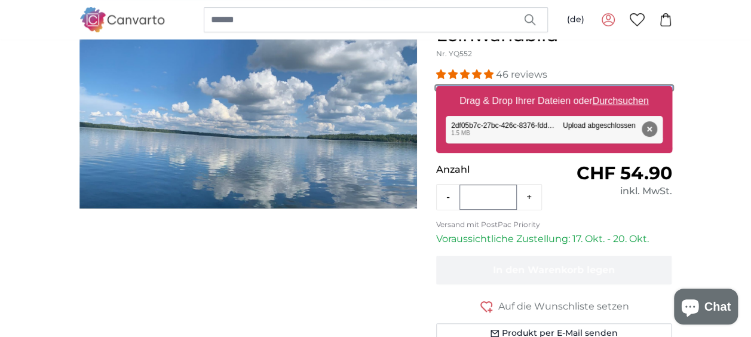
scroll to position [174, 0]
